Goal: Contribute content: Add original content to the website for others to see

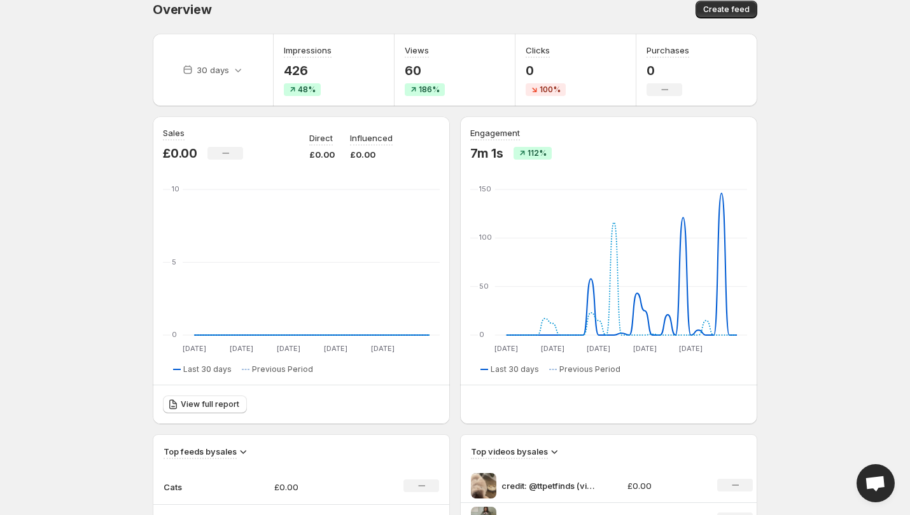
scroll to position [14, 0]
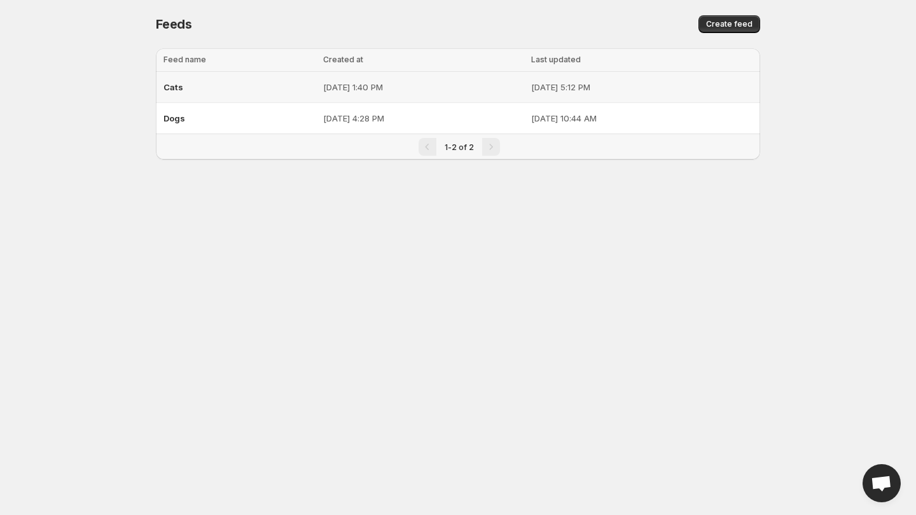
click at [228, 90] on div "Cats" at bounding box center [240, 87] width 152 height 23
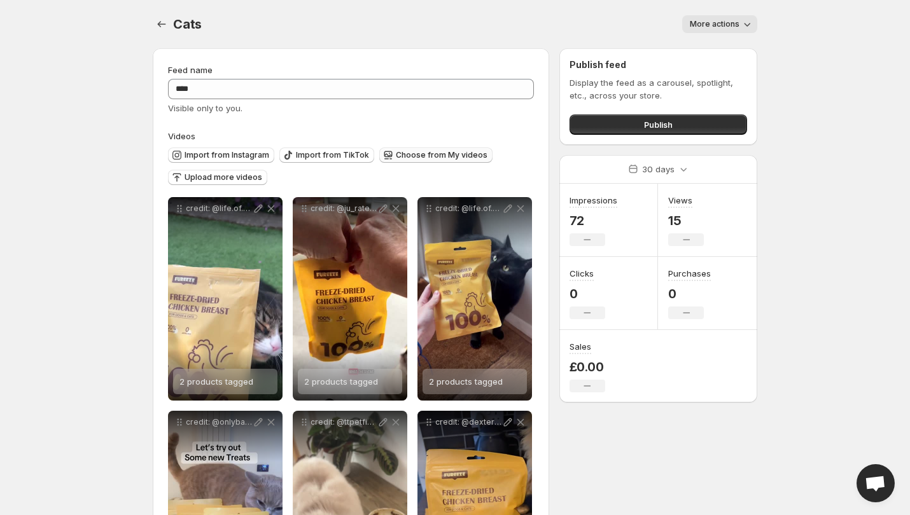
click at [416, 160] on button "Choose from My videos" at bounding box center [435, 155] width 113 height 15
click at [207, 173] on span "Upload more videos" at bounding box center [224, 177] width 78 height 10
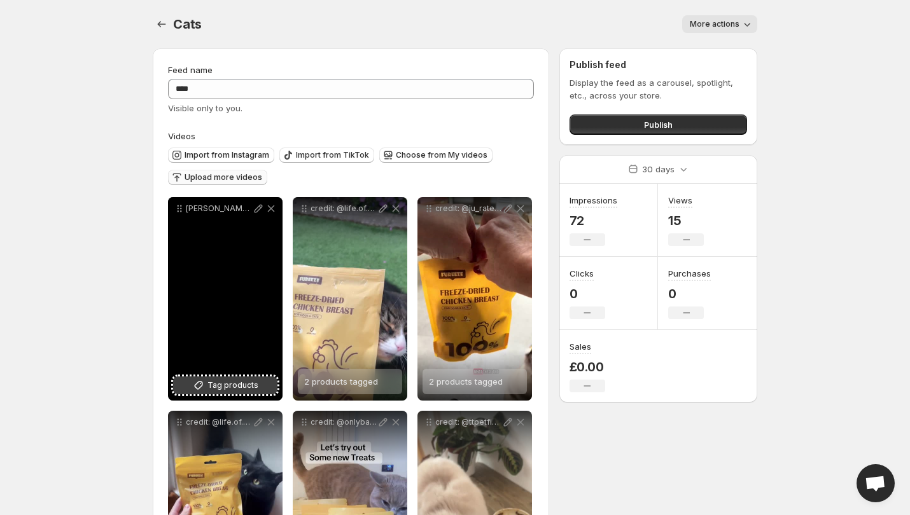
click at [229, 389] on span "Tag products" at bounding box center [232, 385] width 51 height 13
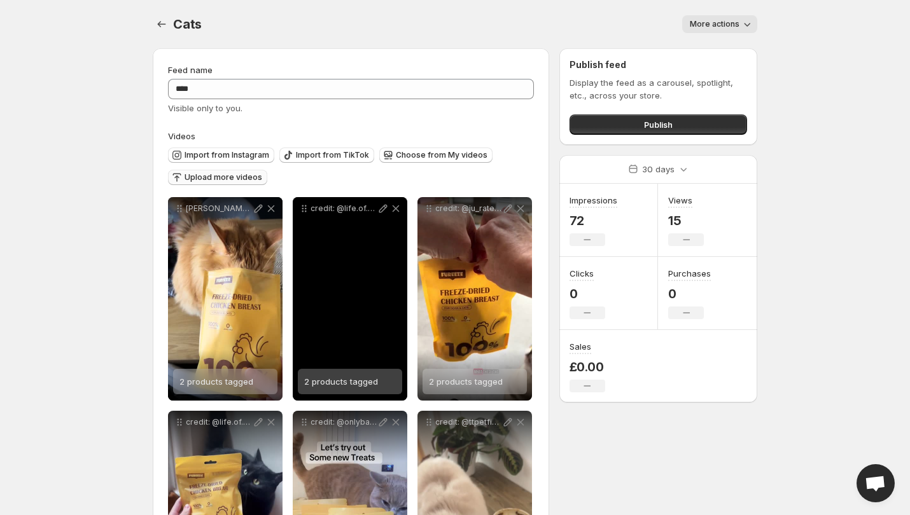
click at [375, 382] on span "2 products tagged" at bounding box center [341, 382] width 74 height 10
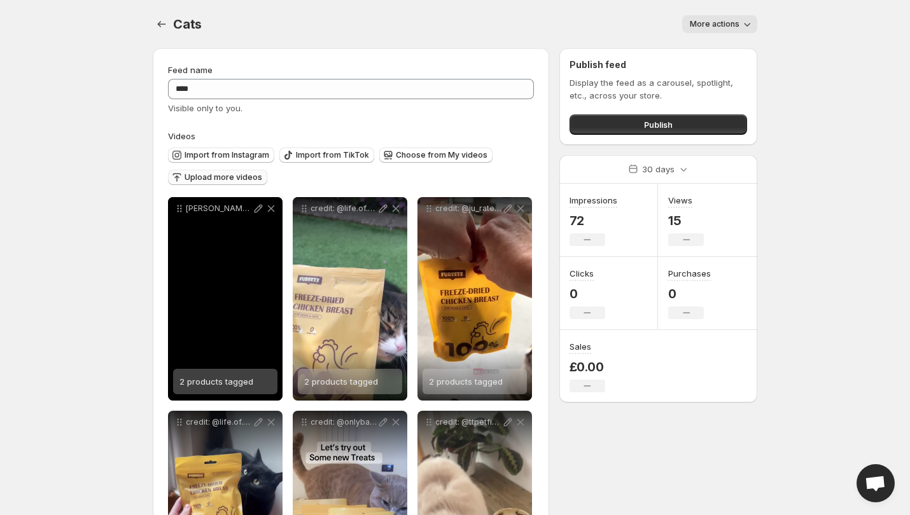
click at [257, 209] on icon at bounding box center [259, 209] width 8 height 8
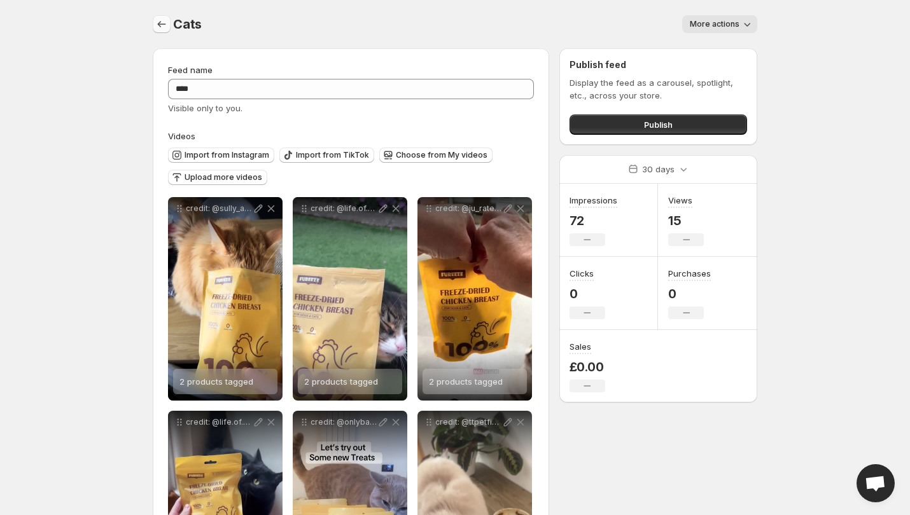
click at [168, 24] on button "Settings" at bounding box center [162, 24] width 18 height 18
